Goal: Task Accomplishment & Management: Manage account settings

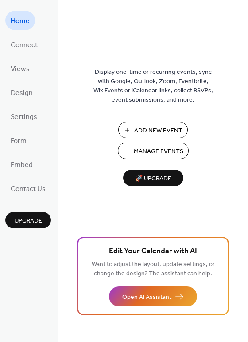
click at [157, 149] on span "Manage Events" at bounding box center [159, 151] width 50 height 9
click at [23, 166] on span "Embed" at bounding box center [22, 165] width 22 height 14
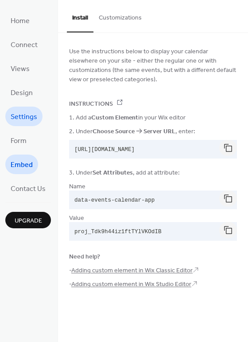
click at [26, 119] on span "Settings" at bounding box center [24, 117] width 27 height 14
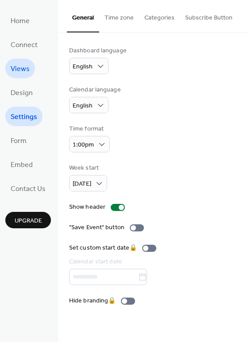
click at [19, 67] on span "Views" at bounding box center [20, 69] width 19 height 14
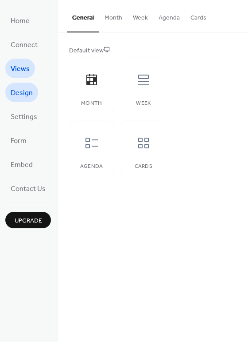
click at [24, 100] on link "Design" at bounding box center [21, 93] width 33 height 20
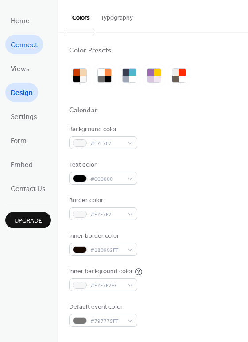
click at [23, 46] on span "Connect" at bounding box center [24, 45] width 27 height 14
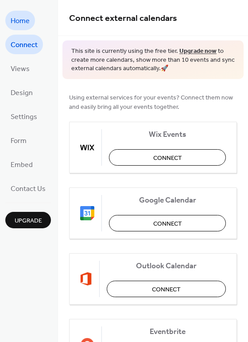
click at [18, 17] on span "Home" at bounding box center [20, 21] width 19 height 14
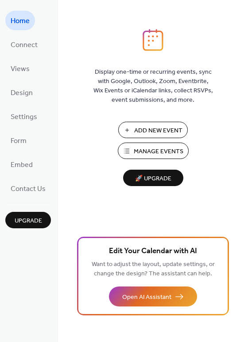
click at [161, 150] on span "Manage Events" at bounding box center [159, 151] width 50 height 9
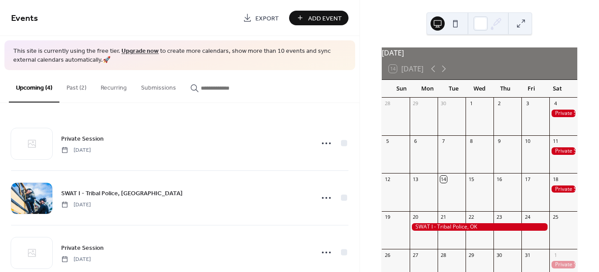
click at [134, 50] on link "Upgrade now" at bounding box center [140, 51] width 37 height 12
click at [318, 17] on span "Add Event" at bounding box center [325, 18] width 34 height 9
